Goal: Information Seeking & Learning: Learn about a topic

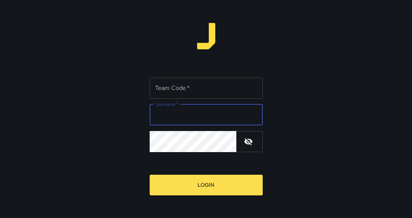
click at [215, 114] on input "Username   *" at bounding box center [206, 115] width 113 height 21
type input "******"
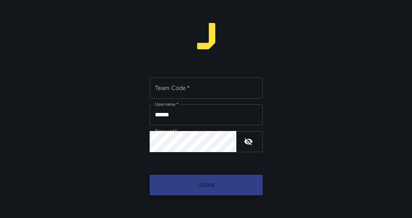
click at [200, 184] on button "Login" at bounding box center [206, 185] width 113 height 21
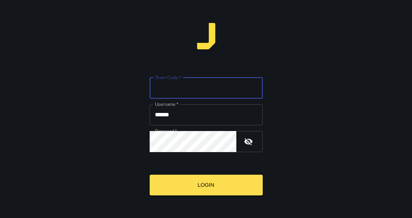
click at [197, 91] on input "Team Code   *" at bounding box center [206, 88] width 113 height 21
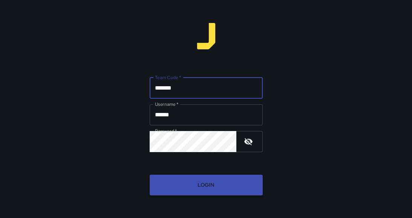
type input "*******"
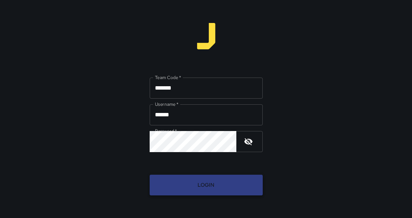
click at [193, 179] on button "Login" at bounding box center [206, 185] width 113 height 21
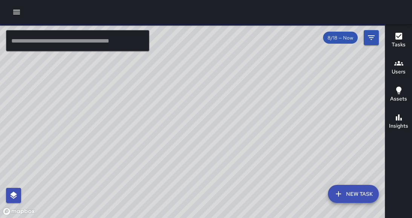
click at [17, 15] on icon "button" at bounding box center [16, 12] width 9 height 9
click at [17, 14] on icon "button" at bounding box center [16, 12] width 7 height 5
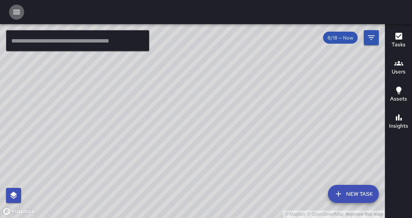
click at [15, 12] on icon "button" at bounding box center [16, 12] width 7 height 5
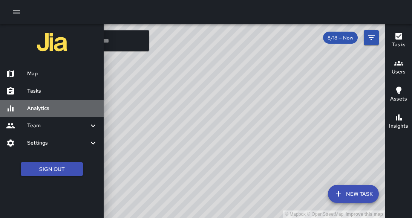
click at [45, 106] on h6 "Analytics" at bounding box center [62, 109] width 71 height 8
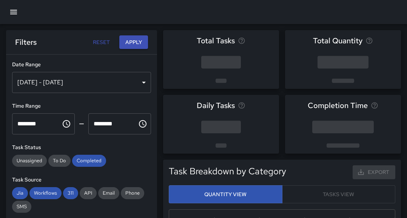
scroll to position [220, 220]
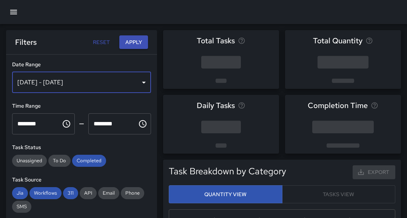
click at [140, 79] on div "[DATE] - [DATE]" at bounding box center [81, 82] width 139 height 21
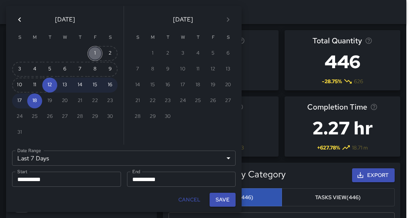
click at [96, 54] on button "1" at bounding box center [95, 53] width 15 height 15
type input "******"
type input "**********"
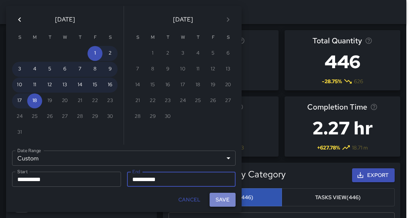
click at [221, 202] on button "Save" at bounding box center [223, 200] width 26 height 14
type input "**********"
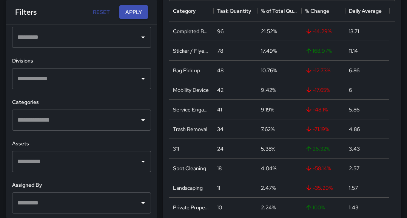
scroll to position [223, 0]
click at [138, 79] on icon "Open" at bounding box center [142, 78] width 9 height 9
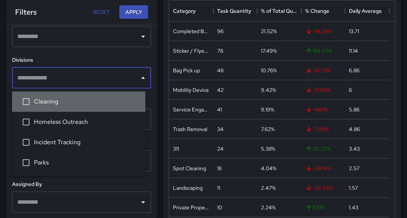
click at [76, 105] on span "Cleaning" at bounding box center [86, 101] width 105 height 9
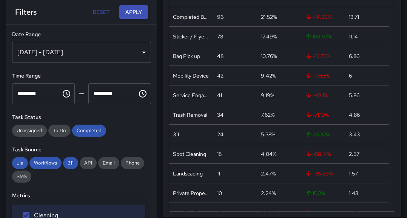
scroll to position [226, 0]
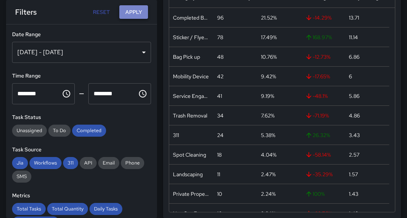
click at [133, 11] on button "Apply" at bounding box center [133, 12] width 29 height 14
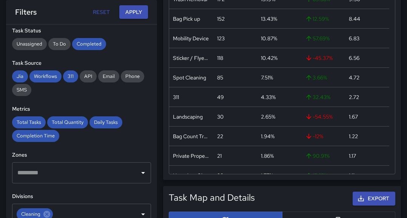
scroll to position [0, 0]
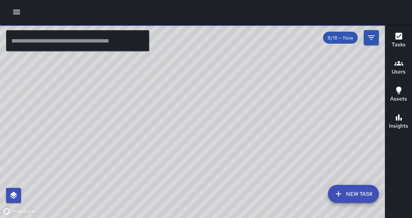
click at [15, 9] on icon "button" at bounding box center [16, 12] width 9 height 9
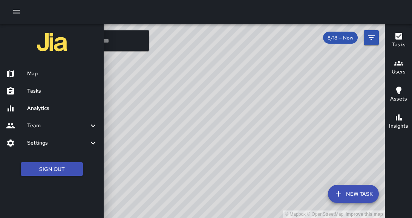
click at [32, 107] on h6 "Analytics" at bounding box center [62, 109] width 71 height 8
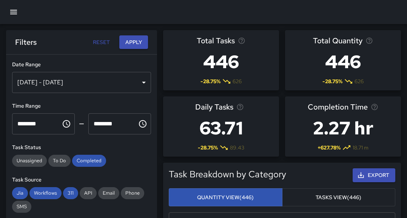
click at [134, 82] on div "[DATE] - [DATE]" at bounding box center [81, 82] width 139 height 21
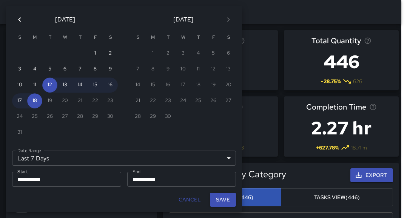
scroll to position [220, 220]
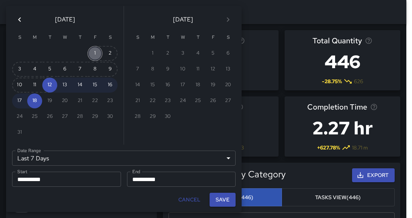
click at [95, 52] on button "1" at bounding box center [95, 53] width 15 height 15
type input "******"
type input "**********"
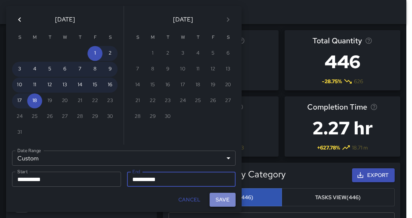
click at [226, 200] on button "Save" at bounding box center [223, 200] width 26 height 14
type input "**********"
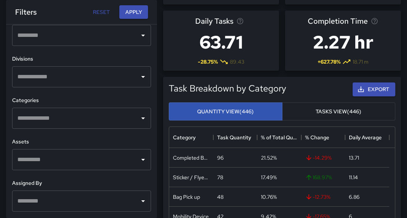
scroll to position [266, 0]
click at [141, 201] on icon "Open" at bounding box center [143, 202] width 4 height 2
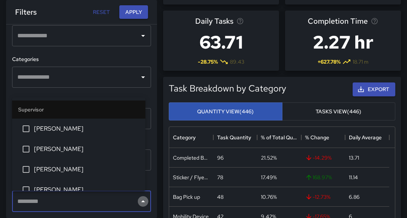
click at [141, 201] on icon "Close" at bounding box center [143, 202] width 4 height 2
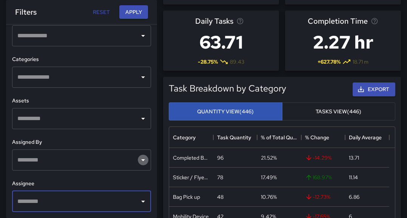
click at [139, 161] on icon "Open" at bounding box center [142, 160] width 9 height 9
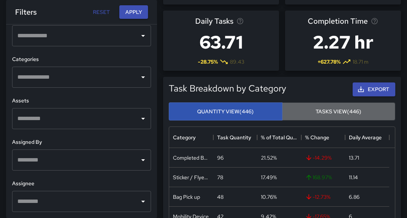
click at [325, 112] on button "Tasks View (446)" at bounding box center [339, 112] width 114 height 18
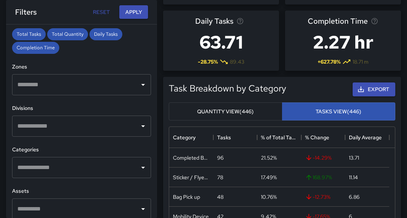
scroll to position [175, 0]
click at [138, 125] on icon "Open" at bounding box center [142, 125] width 9 height 9
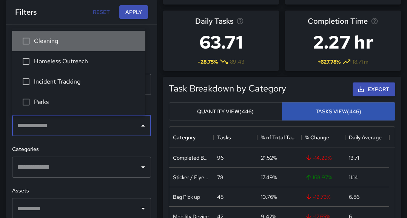
click at [41, 44] on span "Cleaning" at bounding box center [86, 41] width 105 height 9
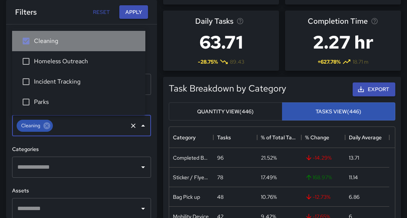
click at [41, 44] on span "Cleaning" at bounding box center [86, 41] width 105 height 9
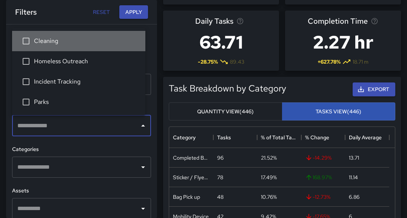
click at [46, 37] on span "Cleaning" at bounding box center [86, 41] width 105 height 9
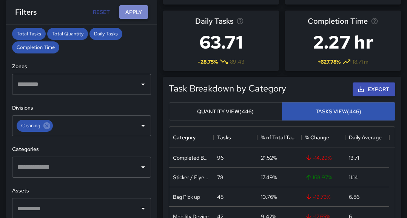
click at [133, 11] on button "Apply" at bounding box center [133, 12] width 29 height 14
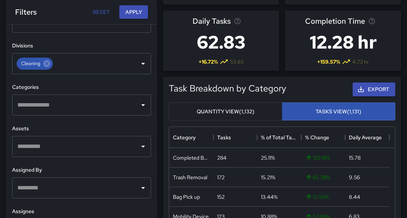
scroll to position [238, 0]
click at [139, 146] on icon "Open" at bounding box center [142, 146] width 9 height 9
click at [138, 146] on icon "Open" at bounding box center [142, 146] width 9 height 9
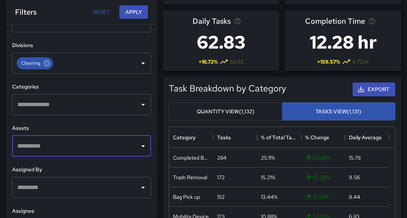
scroll to position [266, 0]
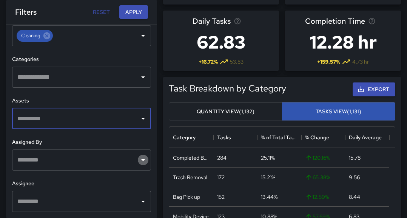
click at [139, 162] on icon "Open" at bounding box center [142, 160] width 9 height 9
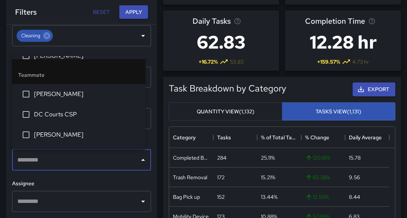
scroll to position [172, 0]
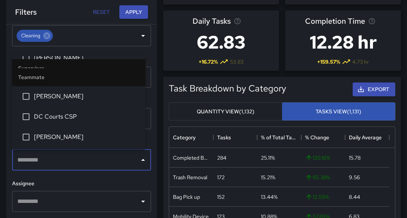
click at [149, 41] on div "**********" at bounding box center [81, 122] width 151 height 194
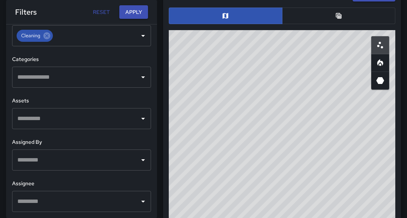
scroll to position [471, 0]
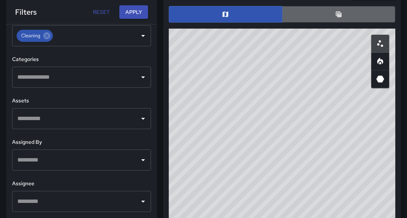
click at [342, 15] on button "button" at bounding box center [339, 14] width 114 height 17
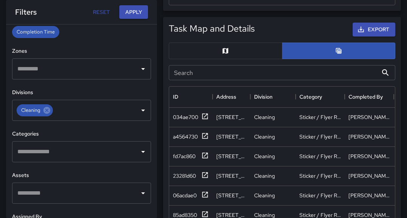
scroll to position [434, 0]
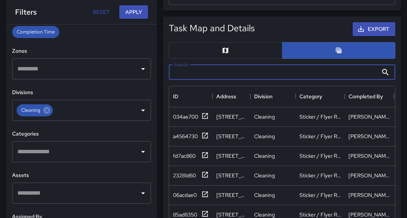
click at [291, 73] on input "Search" at bounding box center [273, 72] width 209 height 15
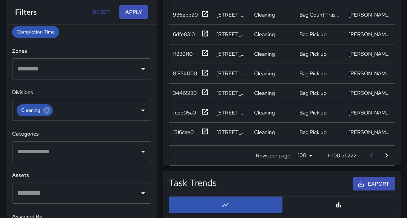
scroll to position [1708, 0]
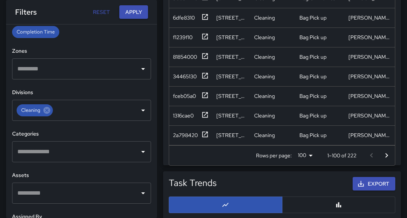
type input "**********"
click at [352, 153] on p "1–100 of 222" at bounding box center [341, 156] width 29 height 8
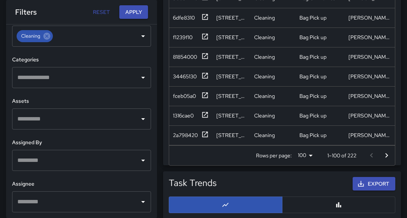
scroll to position [266, 0]
click at [138, 159] on icon "Open" at bounding box center [142, 160] width 9 height 9
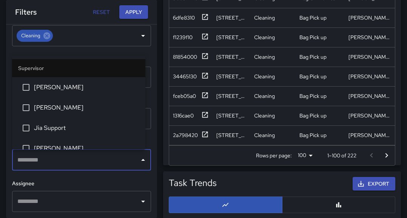
click at [71, 87] on span "[PERSON_NAME]" at bounding box center [86, 87] width 105 height 9
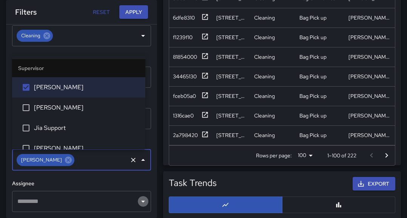
click at [139, 205] on icon "Open" at bounding box center [142, 201] width 9 height 9
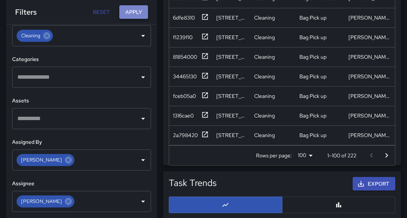
click at [134, 11] on button "Apply" at bounding box center [133, 12] width 29 height 14
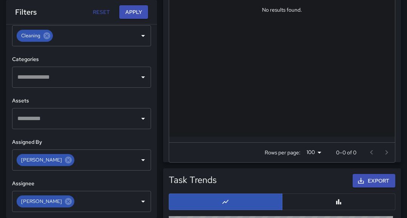
scroll to position [0, 0]
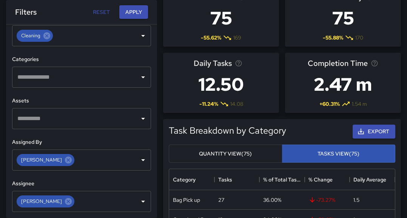
scroll to position [44, 0]
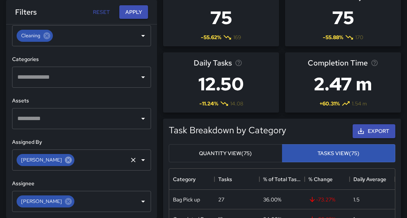
click at [65, 162] on icon at bounding box center [68, 160] width 7 height 7
click at [65, 201] on icon at bounding box center [68, 201] width 7 height 7
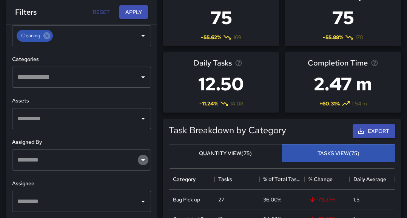
click at [138, 162] on icon "Open" at bounding box center [142, 160] width 9 height 9
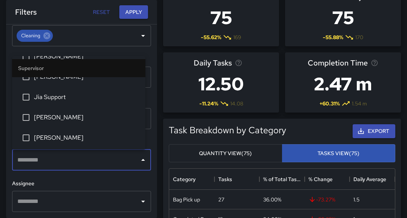
scroll to position [31, 0]
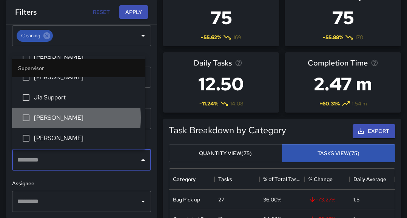
click at [40, 118] on span "[PERSON_NAME]" at bounding box center [86, 118] width 105 height 9
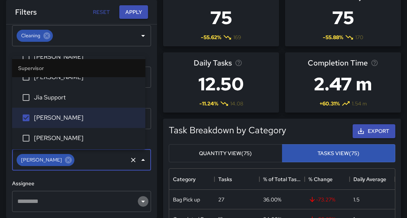
click at [138, 204] on icon "Open" at bounding box center [142, 201] width 9 height 9
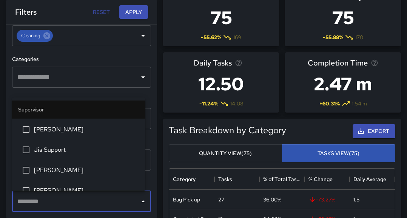
scroll to position [20, 0]
click at [87, 170] on span "[PERSON_NAME]" at bounding box center [86, 170] width 105 height 9
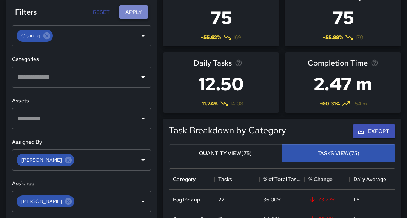
click at [132, 10] on button "Apply" at bounding box center [133, 12] width 29 height 14
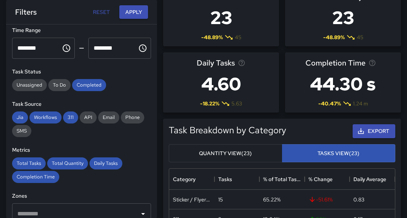
scroll to position [45, 0]
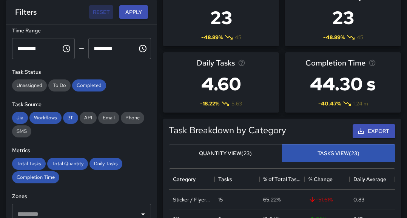
click at [100, 11] on button "Reset" at bounding box center [101, 12] width 24 height 14
type input "**********"
click at [100, 11] on button "Reset" at bounding box center [101, 12] width 24 height 14
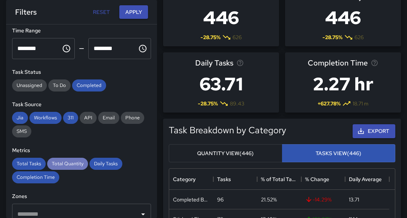
click at [73, 165] on span "Total Quantity" at bounding box center [67, 164] width 41 height 6
click at [27, 163] on span "Total Tasks" at bounding box center [29, 164] width 34 height 6
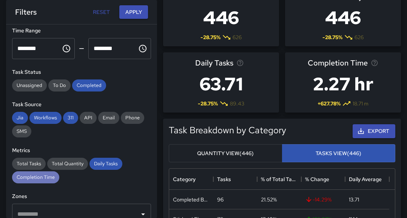
click at [40, 176] on span "Completion Time" at bounding box center [35, 177] width 47 height 6
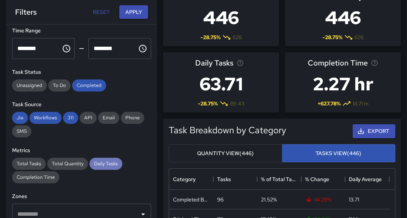
click at [111, 163] on span "Daily Tasks" at bounding box center [105, 164] width 33 height 6
click at [28, 162] on span "Total Tasks" at bounding box center [29, 164] width 34 height 6
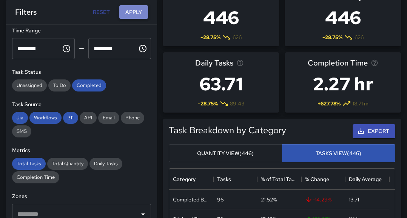
click at [131, 12] on button "Apply" at bounding box center [133, 12] width 29 height 14
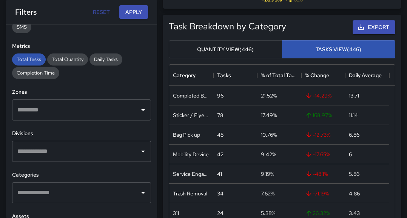
scroll to position [149, 0]
click at [141, 154] on icon "Open" at bounding box center [142, 152] width 9 height 9
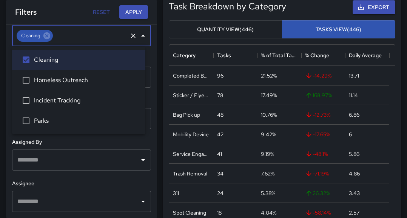
scroll to position [102, 0]
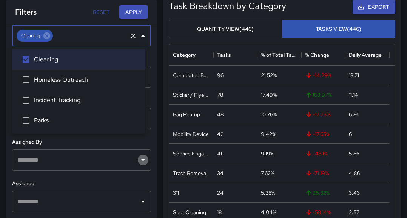
click at [138, 157] on icon "Open" at bounding box center [142, 160] width 9 height 9
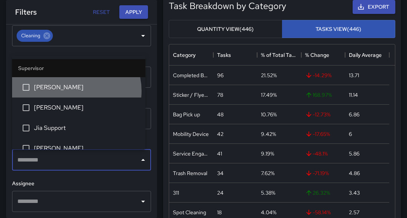
click at [73, 91] on span "[PERSON_NAME]" at bounding box center [86, 87] width 105 height 9
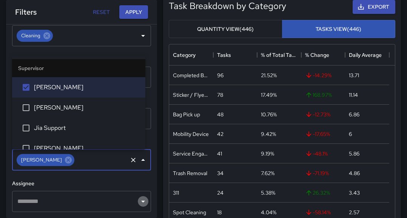
click at [141, 201] on icon "Open" at bounding box center [143, 202] width 4 height 2
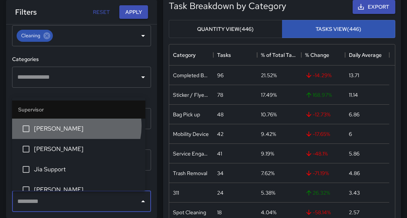
click at [71, 126] on span "[PERSON_NAME]" at bounding box center [86, 129] width 105 height 9
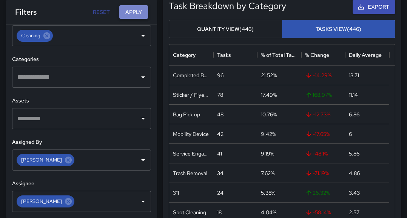
click at [132, 11] on button "Apply" at bounding box center [133, 12] width 29 height 14
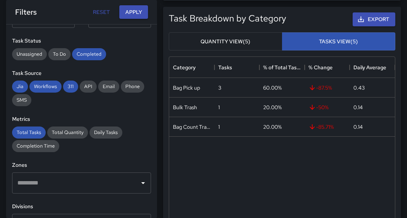
scroll to position [74, 0]
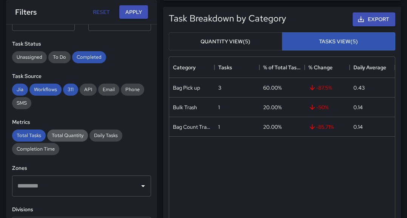
click at [66, 130] on div "Total Quantity" at bounding box center [67, 136] width 41 height 12
click at [117, 134] on span "Daily Tasks" at bounding box center [105, 135] width 33 height 6
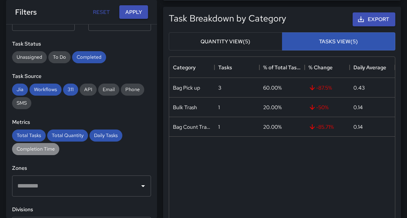
click at [45, 148] on span "Completion Time" at bounding box center [35, 149] width 47 height 6
click at [139, 13] on button "Apply" at bounding box center [133, 12] width 29 height 14
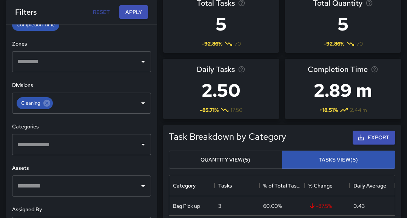
scroll to position [198, 0]
click at [140, 148] on icon "Open" at bounding box center [142, 145] width 9 height 9
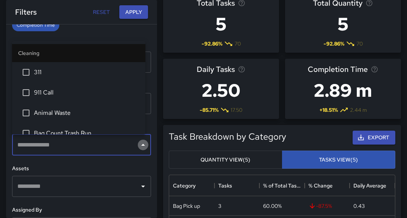
click at [140, 148] on icon "Close" at bounding box center [142, 145] width 9 height 9
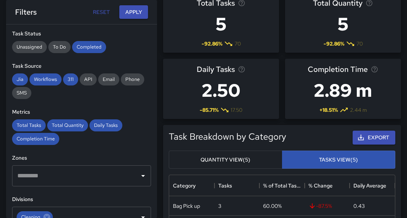
scroll to position [83, 0]
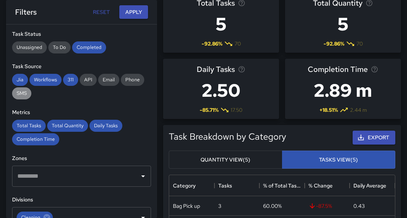
click at [22, 90] on span "SMS" at bounding box center [21, 93] width 19 height 6
click at [91, 81] on span "API" at bounding box center [88, 80] width 17 height 6
click at [97, 13] on button "Reset" at bounding box center [101, 12] width 24 height 14
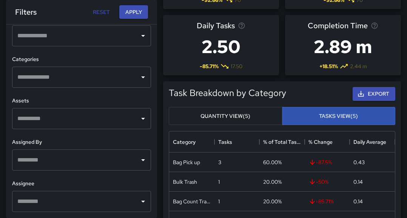
scroll to position [81, 0]
click at [138, 161] on icon "Open" at bounding box center [142, 160] width 9 height 9
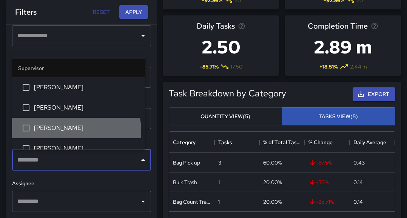
click at [62, 131] on span "[PERSON_NAME]" at bounding box center [86, 128] width 105 height 9
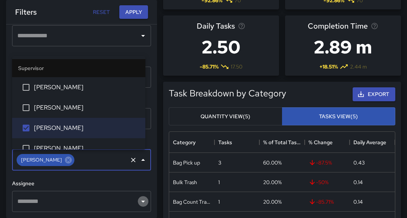
click at [141, 202] on icon "Open" at bounding box center [143, 202] width 4 height 2
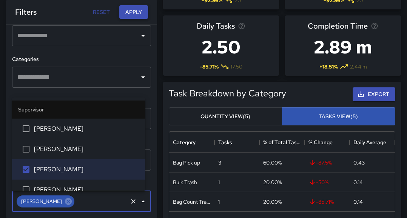
click at [135, 16] on button "Apply" at bounding box center [133, 12] width 29 height 14
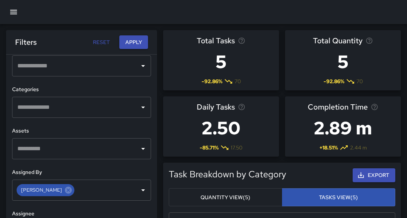
scroll to position [0, 0]
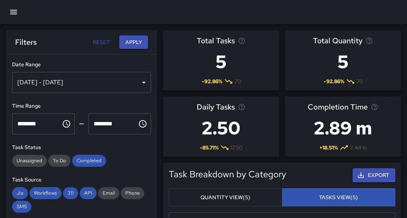
click at [138, 84] on div "[DATE] - [DATE]" at bounding box center [81, 82] width 139 height 21
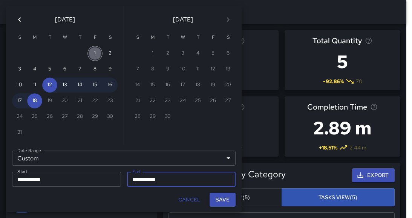
click at [98, 50] on button "1" at bounding box center [95, 53] width 15 height 15
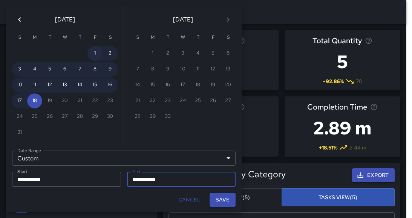
type input "**********"
click at [225, 199] on button "Save" at bounding box center [223, 200] width 26 height 14
type input "**********"
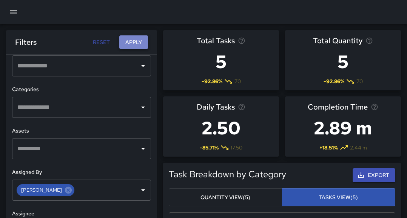
click at [138, 45] on button "Apply" at bounding box center [133, 42] width 29 height 14
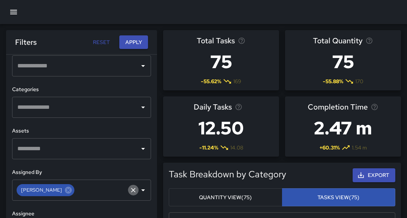
click at [131, 191] on icon "Clear" at bounding box center [133, 190] width 5 height 5
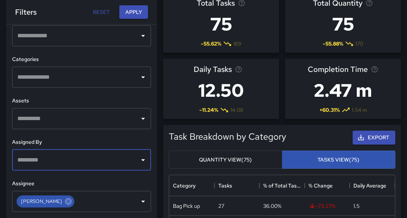
scroll to position [37, 0]
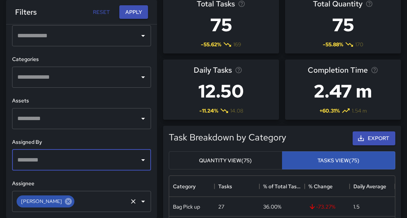
click at [65, 201] on icon at bounding box center [68, 201] width 7 height 7
click at [141, 160] on icon "Open" at bounding box center [143, 161] width 4 height 2
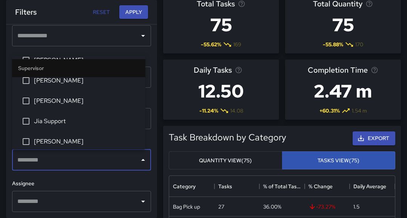
scroll to position [48, 0]
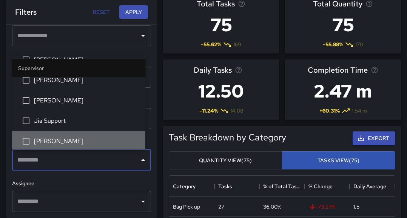
click at [81, 135] on li "[PERSON_NAME]" at bounding box center [78, 141] width 133 height 20
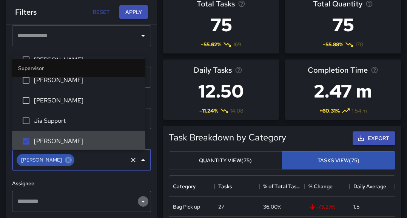
click at [140, 205] on icon "Open" at bounding box center [142, 201] width 9 height 9
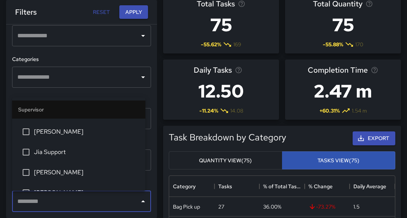
scroll to position [60, 0]
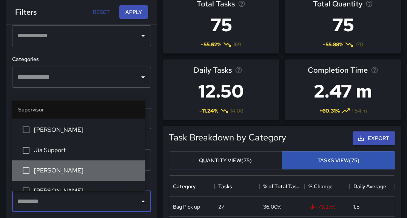
click at [82, 172] on span "[PERSON_NAME]" at bounding box center [86, 170] width 105 height 9
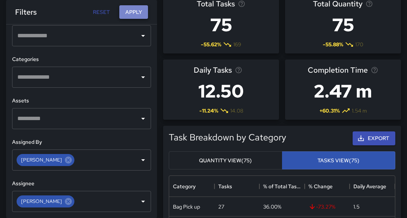
click at [134, 16] on button "Apply" at bounding box center [133, 12] width 29 height 14
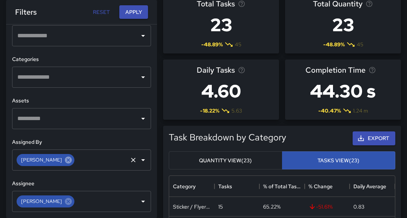
click at [65, 162] on icon at bounding box center [68, 160] width 7 height 7
click at [64, 201] on icon at bounding box center [68, 202] width 8 height 8
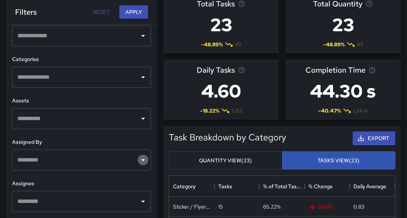
click at [138, 158] on icon "Open" at bounding box center [142, 160] width 9 height 9
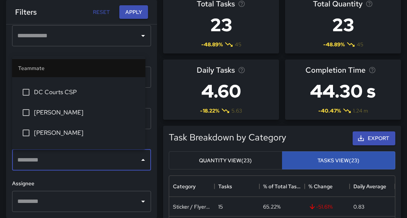
scroll to position [319, 0]
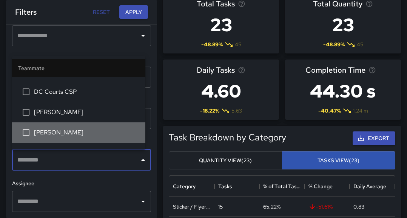
click at [109, 134] on span "[PERSON_NAME]" at bounding box center [86, 132] width 105 height 9
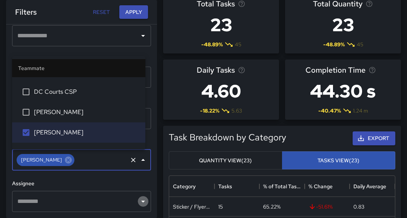
click at [141, 204] on icon "Open" at bounding box center [142, 201] width 9 height 9
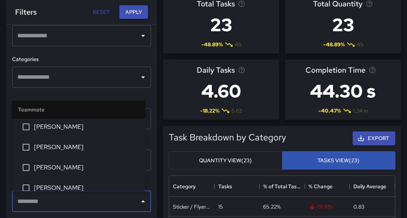
scroll to position [346, 0]
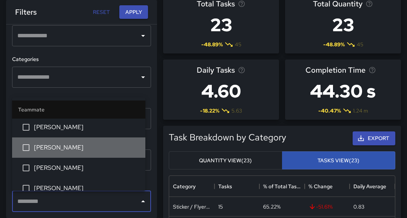
click at [95, 152] on span "[PERSON_NAME]" at bounding box center [86, 147] width 105 height 9
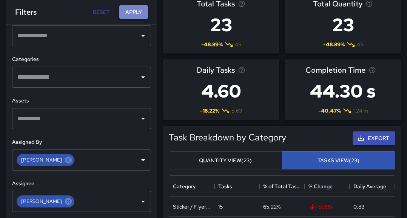
click at [137, 12] on button "Apply" at bounding box center [133, 12] width 29 height 14
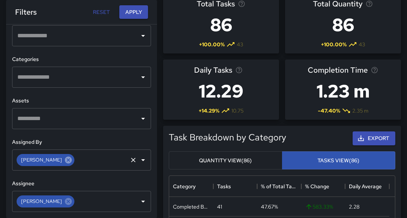
click at [64, 160] on icon at bounding box center [68, 160] width 8 height 8
click at [65, 204] on icon at bounding box center [68, 201] width 7 height 7
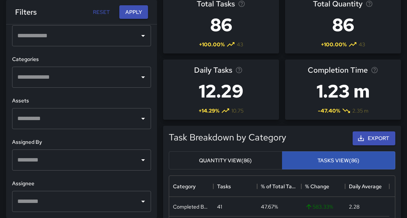
click at [141, 36] on icon "Open" at bounding box center [142, 35] width 9 height 9
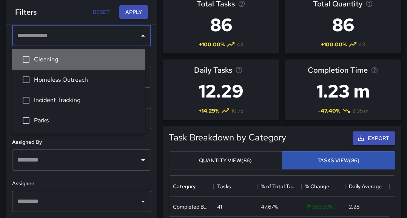
click at [40, 63] on span "Cleaning" at bounding box center [86, 59] width 105 height 9
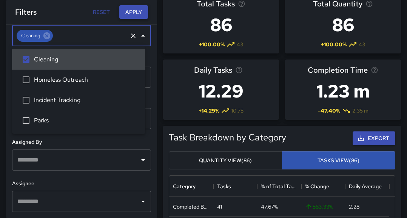
click at [140, 7] on button "Apply" at bounding box center [133, 12] width 29 height 14
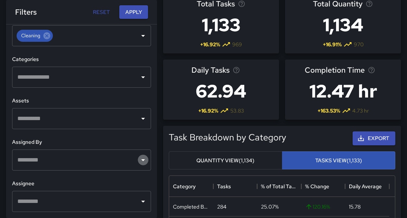
click at [138, 159] on icon "Open" at bounding box center [142, 160] width 9 height 9
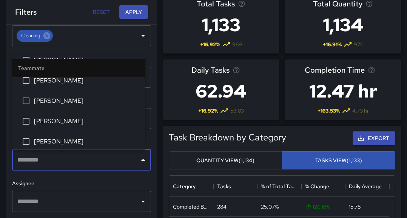
scroll to position [249, 0]
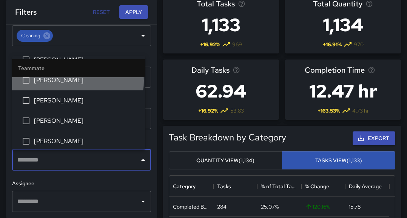
click at [77, 81] on span "[PERSON_NAME]" at bounding box center [86, 80] width 105 height 9
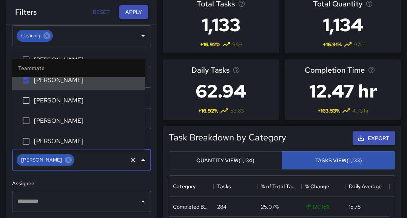
click at [136, 10] on button "Apply" at bounding box center [133, 12] width 29 height 14
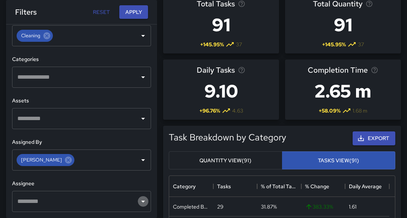
click at [138, 203] on icon "Open" at bounding box center [142, 201] width 9 height 9
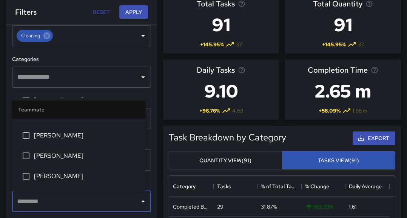
scroll to position [215, 0]
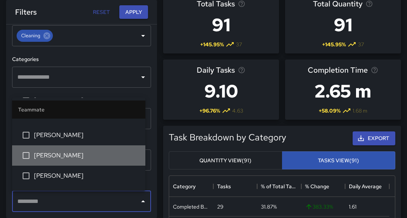
click at [98, 166] on li "[PERSON_NAME]" at bounding box center [78, 156] width 133 height 20
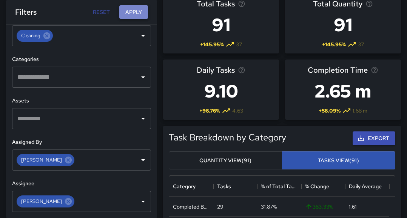
click at [137, 15] on button "Apply" at bounding box center [133, 12] width 29 height 14
click at [64, 160] on icon at bounding box center [68, 160] width 8 height 8
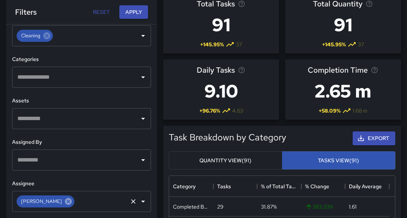
click at [65, 204] on icon at bounding box center [68, 201] width 7 height 7
click at [138, 161] on icon "Open" at bounding box center [142, 160] width 9 height 9
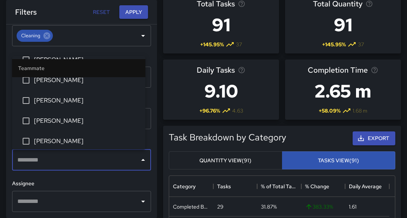
scroll to position [270, 0]
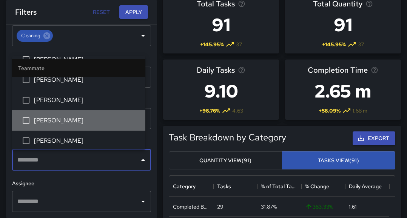
click at [100, 125] on span "[PERSON_NAME]" at bounding box center [86, 120] width 105 height 9
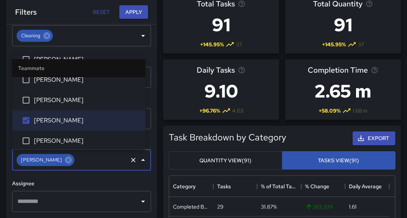
click at [139, 200] on icon "Open" at bounding box center [142, 201] width 9 height 9
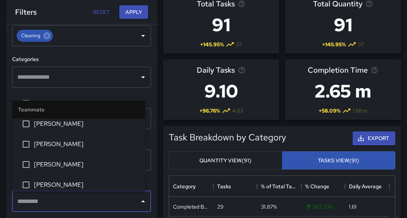
scroll to position [289, 0]
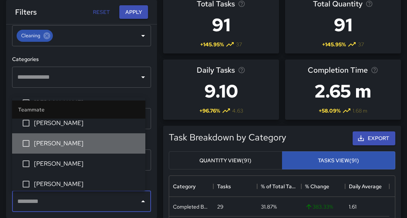
click at [102, 145] on span "[PERSON_NAME]" at bounding box center [86, 143] width 105 height 9
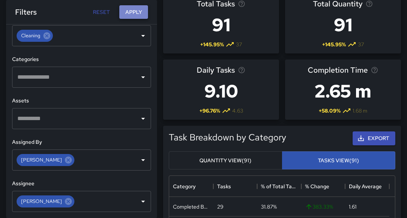
click at [135, 14] on button "Apply" at bounding box center [133, 12] width 29 height 14
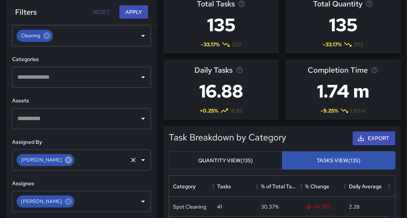
click at [65, 162] on icon at bounding box center [68, 160] width 7 height 7
click at [65, 205] on icon at bounding box center [68, 201] width 7 height 7
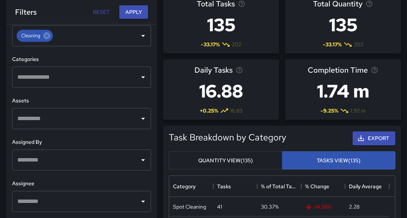
click at [139, 159] on icon "Open" at bounding box center [142, 160] width 9 height 9
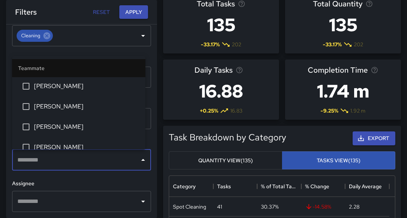
scroll to position [223, 0]
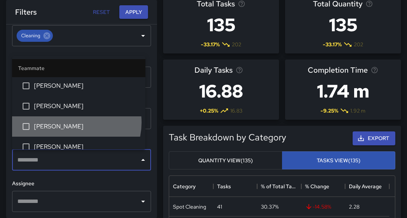
click at [75, 123] on span "[PERSON_NAME]" at bounding box center [86, 126] width 105 height 9
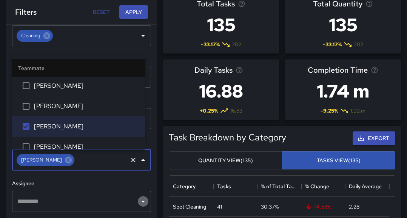
click at [140, 204] on icon "Open" at bounding box center [142, 201] width 9 height 9
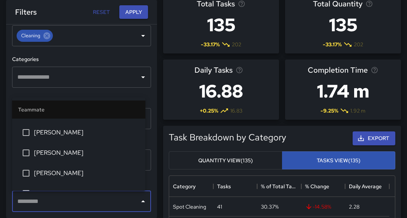
scroll to position [239, 0]
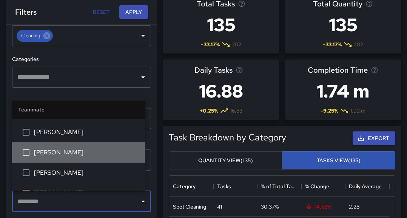
click at [98, 154] on span "[PERSON_NAME]" at bounding box center [86, 152] width 105 height 9
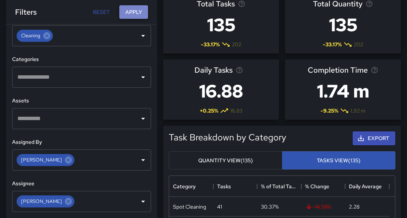
click at [132, 12] on button "Apply" at bounding box center [133, 12] width 29 height 14
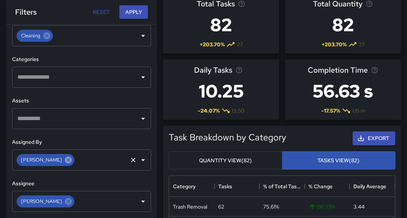
click at [65, 162] on icon at bounding box center [68, 160] width 7 height 7
click at [64, 198] on icon at bounding box center [68, 202] width 8 height 8
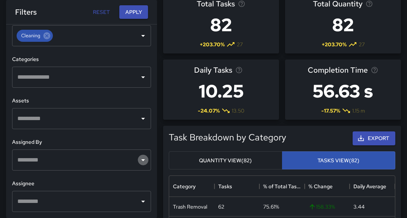
click at [141, 160] on icon "Open" at bounding box center [143, 161] width 4 height 2
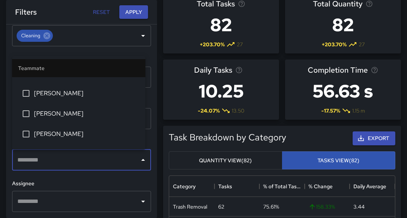
scroll to position [277, 0]
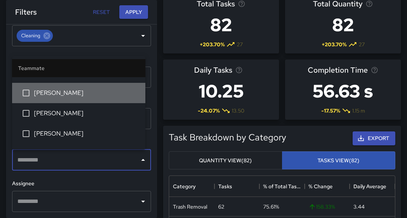
click at [93, 88] on li "[PERSON_NAME]" at bounding box center [78, 93] width 133 height 20
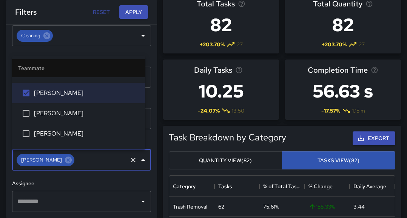
click at [138, 200] on icon "Open" at bounding box center [142, 201] width 9 height 9
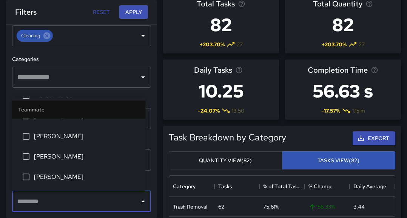
scroll to position [260, 0]
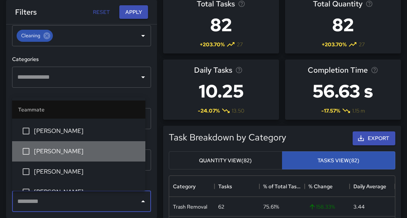
click at [95, 151] on span "[PERSON_NAME]" at bounding box center [86, 151] width 105 height 9
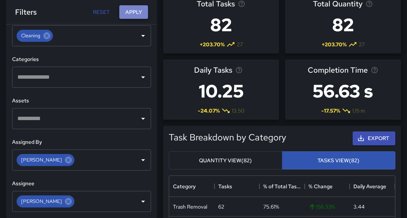
click at [132, 11] on button "Apply" at bounding box center [133, 12] width 29 height 14
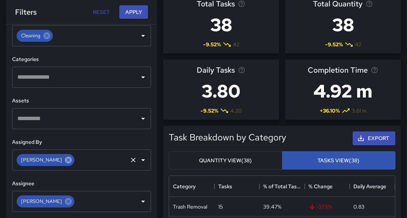
click at [64, 161] on icon at bounding box center [68, 160] width 8 height 8
click at [65, 203] on icon at bounding box center [68, 201] width 7 height 7
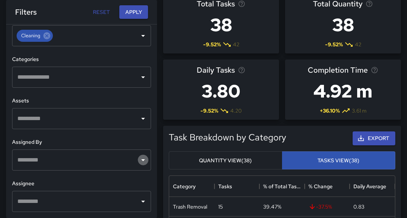
click at [138, 158] on icon "Open" at bounding box center [142, 160] width 9 height 9
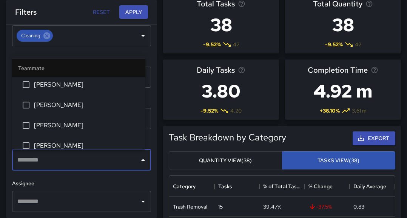
scroll to position [307, 0]
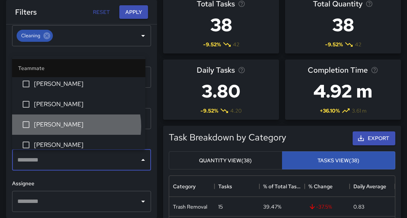
click at [70, 126] on span "[PERSON_NAME]" at bounding box center [86, 124] width 105 height 9
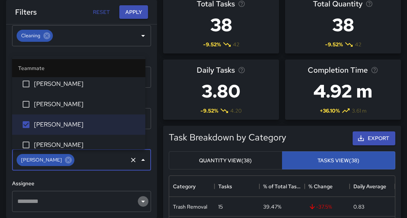
click at [138, 198] on icon "Open" at bounding box center [142, 201] width 9 height 9
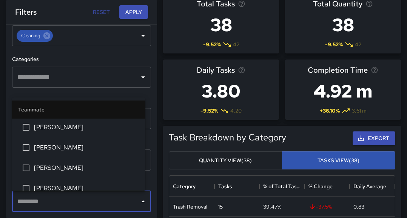
scroll to position [315, 0]
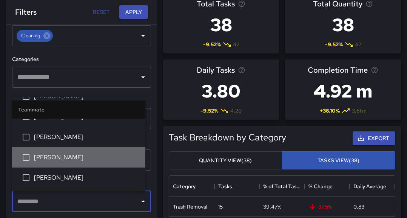
click at [88, 158] on span "[PERSON_NAME]" at bounding box center [86, 157] width 105 height 9
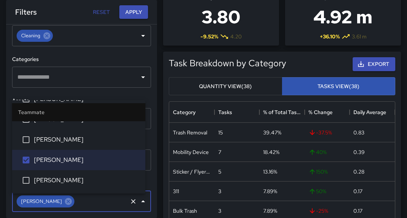
scroll to position [114, 0]
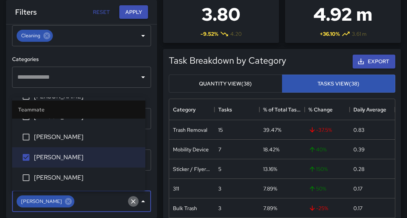
click at [129, 199] on icon "Clear" at bounding box center [133, 202] width 8 height 8
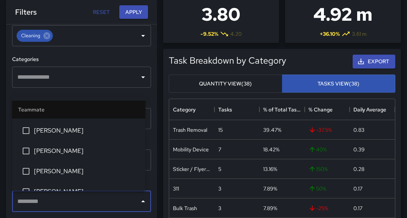
scroll to position [302, 0]
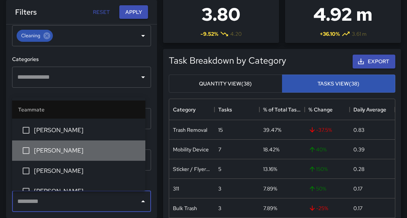
click at [105, 152] on span "[PERSON_NAME]" at bounding box center [86, 150] width 105 height 9
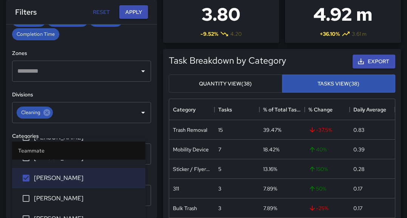
scroll to position [266, 0]
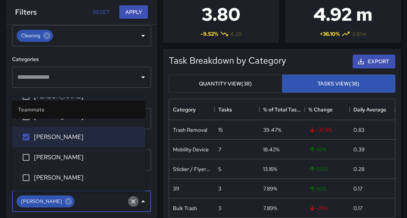
click at [129, 201] on icon "Clear" at bounding box center [133, 202] width 8 height 8
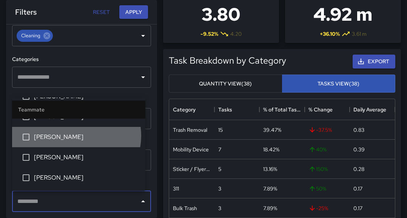
click at [73, 136] on span "[PERSON_NAME]" at bounding box center [86, 137] width 105 height 9
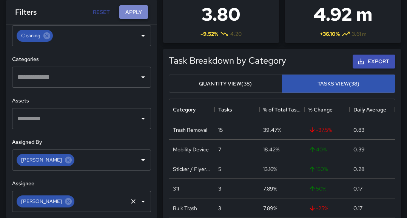
click at [134, 9] on button "Apply" at bounding box center [133, 12] width 29 height 14
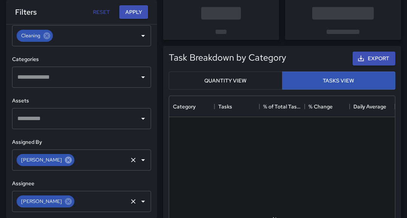
click at [64, 161] on icon at bounding box center [68, 160] width 8 height 8
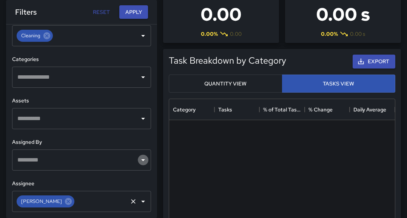
click at [141, 161] on icon "Open" at bounding box center [143, 161] width 4 height 2
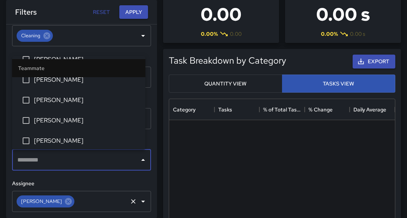
scroll to position [291, 0]
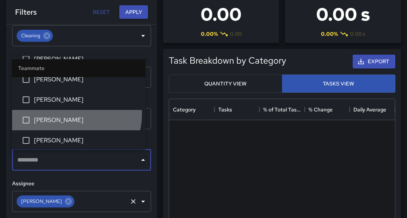
click at [75, 115] on li "[PERSON_NAME]" at bounding box center [78, 120] width 133 height 20
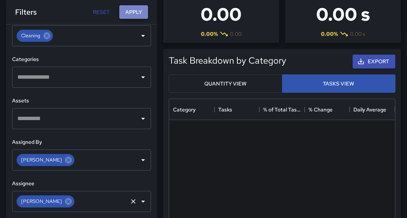
click at [137, 11] on button "Apply" at bounding box center [133, 12] width 29 height 14
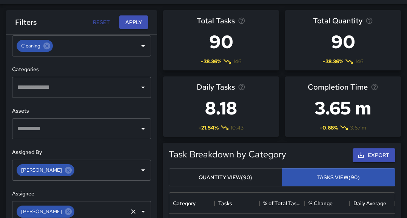
scroll to position [21, 0]
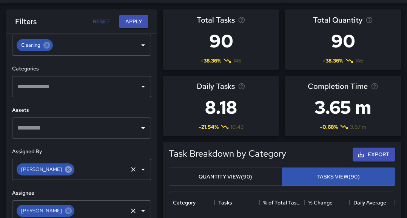
click at [66, 170] on icon at bounding box center [68, 170] width 8 height 8
click at [67, 211] on icon at bounding box center [68, 211] width 7 height 7
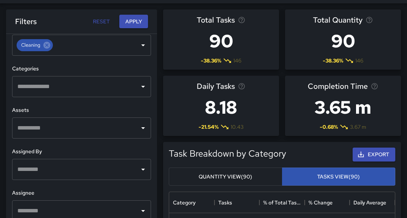
click at [141, 170] on icon "Open" at bounding box center [143, 170] width 4 height 2
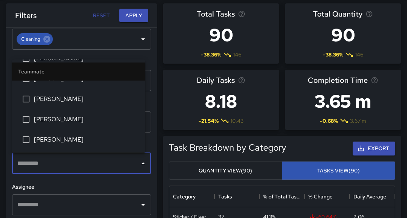
scroll to position [27, 0]
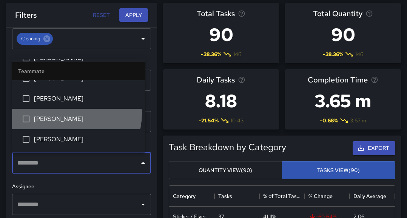
click at [73, 114] on li "[PERSON_NAME]" at bounding box center [78, 119] width 133 height 20
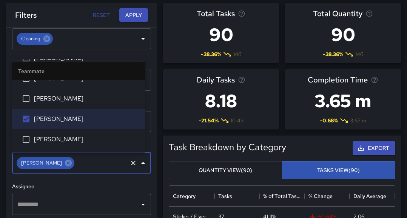
click at [141, 206] on icon "Open" at bounding box center [143, 205] width 4 height 2
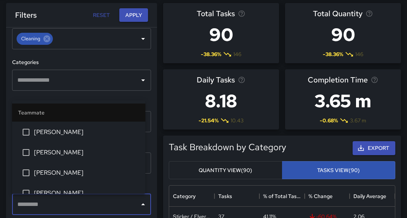
scroll to position [303, 0]
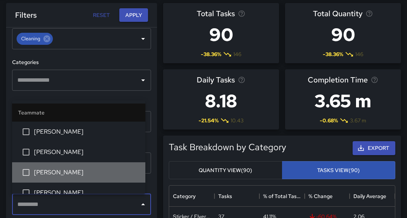
click at [88, 165] on li "[PERSON_NAME]" at bounding box center [78, 173] width 133 height 20
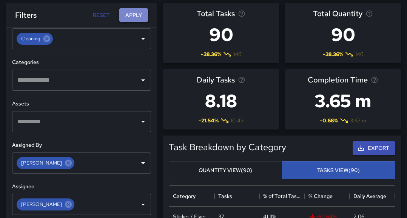
click at [144, 14] on button "Apply" at bounding box center [133, 15] width 29 height 14
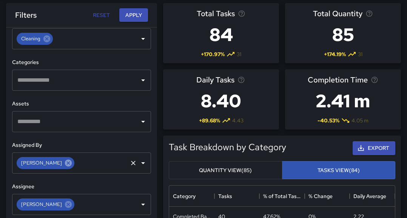
click at [64, 162] on icon at bounding box center [68, 163] width 8 height 8
click at [65, 205] on icon at bounding box center [68, 204] width 7 height 7
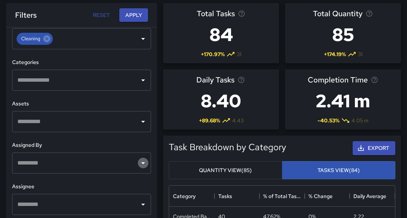
click at [139, 161] on icon "Open" at bounding box center [142, 163] width 9 height 9
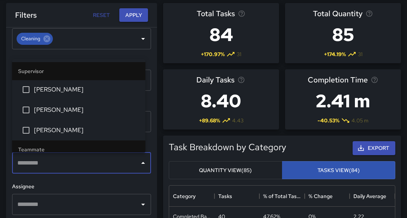
scroll to position [103, 0]
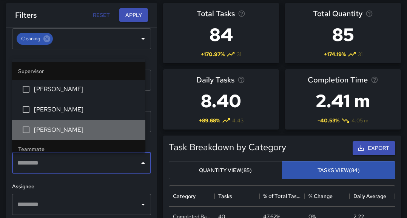
click at [115, 128] on span "[PERSON_NAME]" at bounding box center [86, 130] width 105 height 9
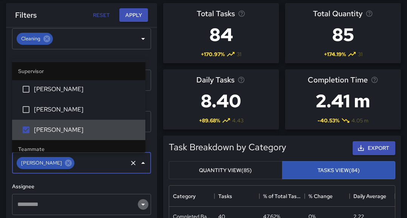
click at [140, 209] on icon "Open" at bounding box center [142, 204] width 9 height 9
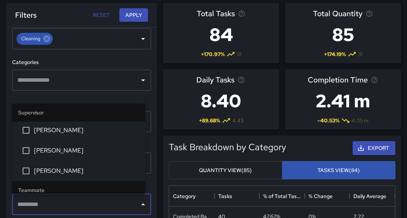
scroll to position [103, 0]
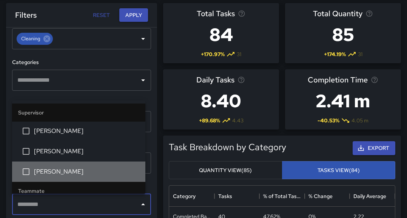
click at [93, 171] on span "[PERSON_NAME]" at bounding box center [86, 172] width 105 height 9
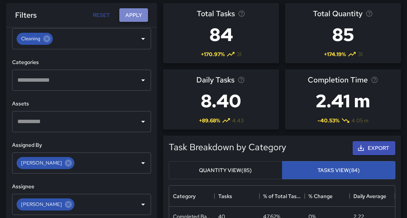
click at [137, 12] on button "Apply" at bounding box center [133, 15] width 29 height 14
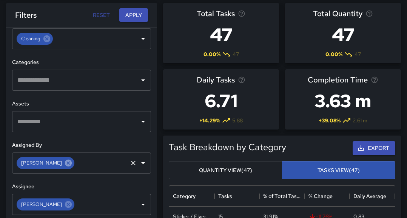
click at [64, 163] on icon at bounding box center [68, 163] width 8 height 8
click at [65, 206] on icon at bounding box center [68, 204] width 7 height 7
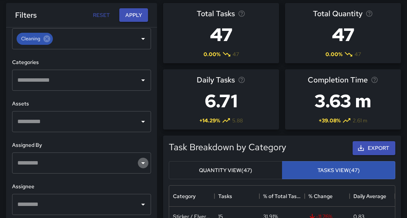
click at [141, 163] on icon "Open" at bounding box center [143, 164] width 4 height 2
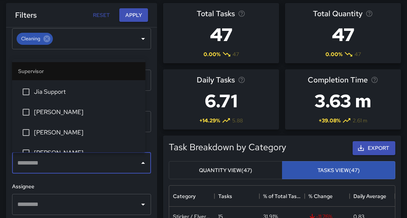
scroll to position [46, 0]
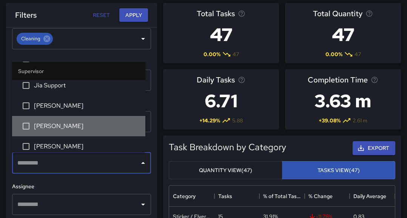
click at [97, 128] on span "[PERSON_NAME]" at bounding box center [86, 126] width 105 height 9
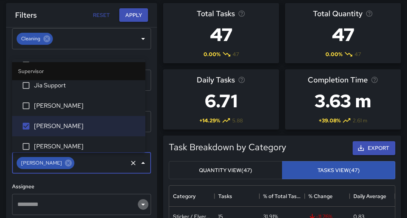
click at [141, 205] on icon "Open" at bounding box center [143, 205] width 4 height 2
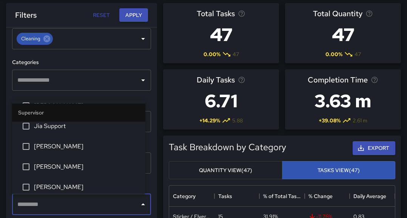
scroll to position [47, 0]
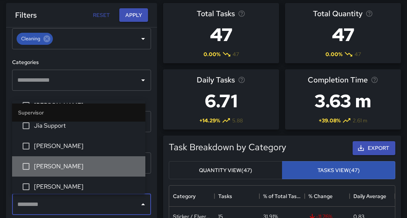
click at [93, 168] on span "[PERSON_NAME]" at bounding box center [86, 166] width 105 height 9
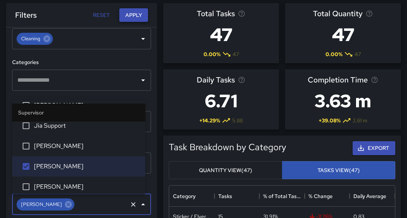
click at [144, 15] on button "Apply" at bounding box center [133, 15] width 29 height 14
